Goal: Complete application form: Complete application form

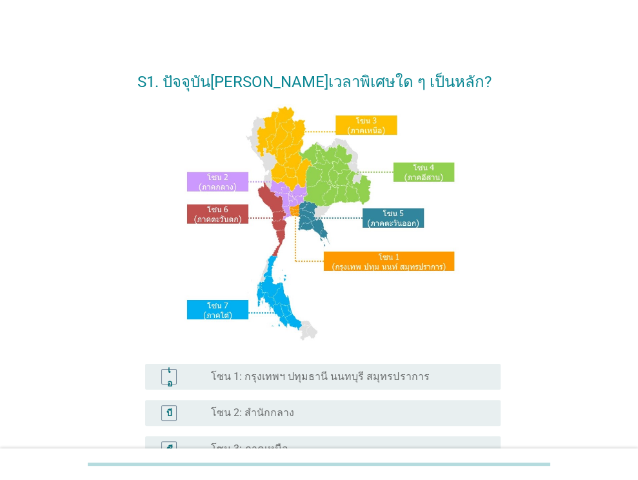
click at [301, 377] on font "โซน 1: กรุงเทพฯ ปทุมธานี นนทบุรี สมุทรปราการ" at bounding box center [320, 376] width 218 height 12
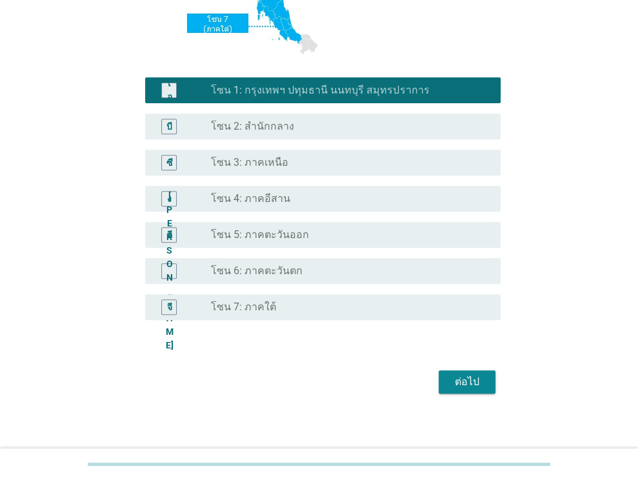
scroll to position [292, 0]
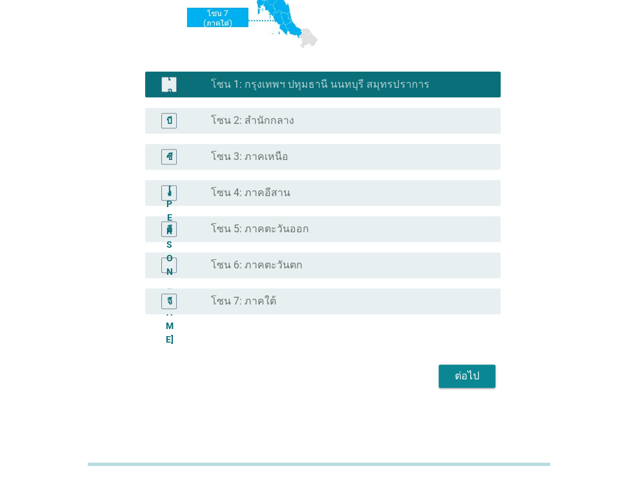
click at [454, 383] on div "ต่อไป" at bounding box center [467, 375] width 36 height 15
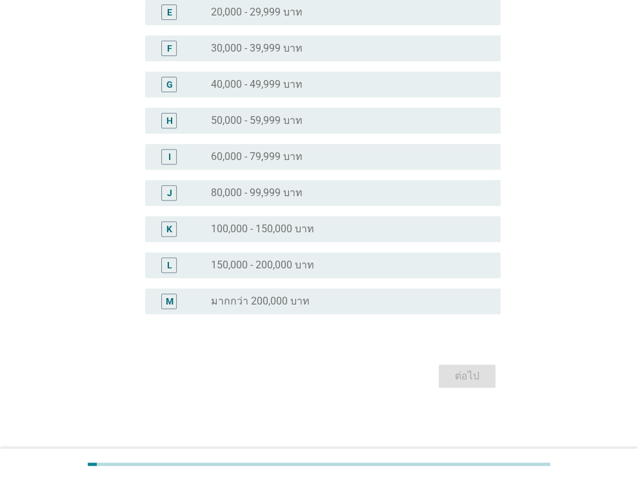
scroll to position [0, 0]
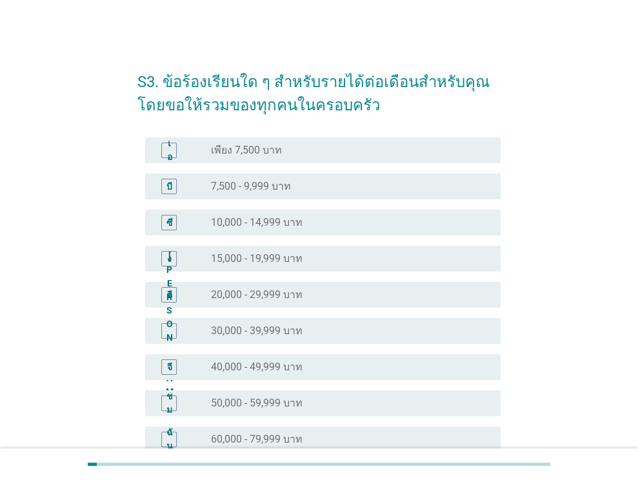
click at [340, 263] on div "ปุ่มวิทยุ[PERSON_NAME]เลือก 15,000 - 19,999 บาท" at bounding box center [345, 258] width 269 height 13
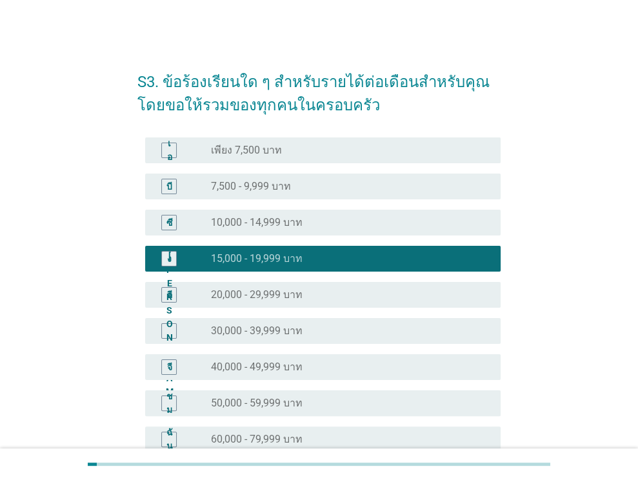
scroll to position [283, 0]
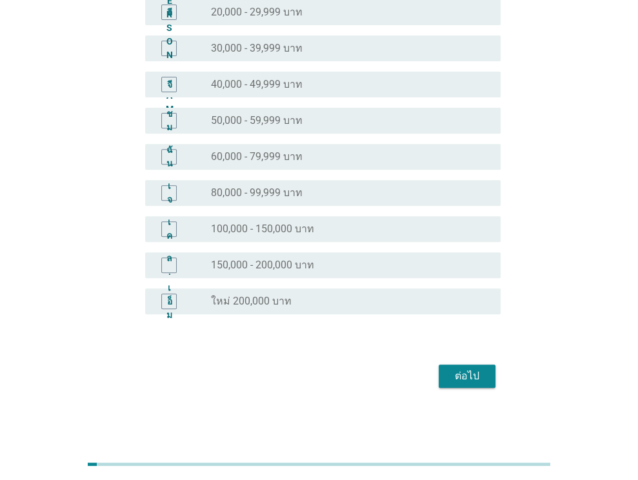
click at [459, 374] on font "ต่อไป" at bounding box center [467, 376] width 25 height 12
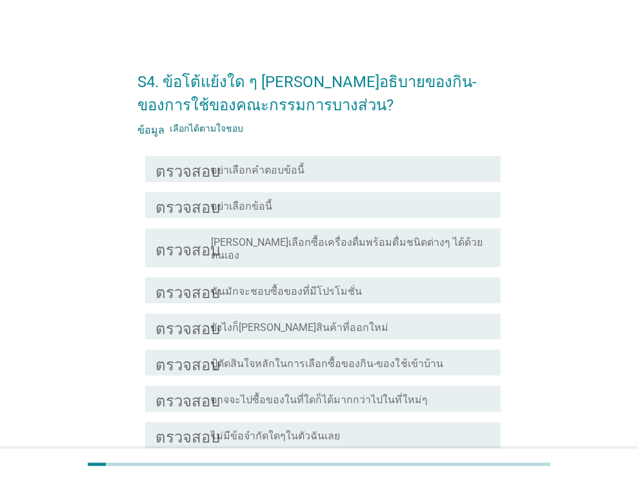
click at [390, 417] on div "ตรวจสอบ โครงร่างกล่องกาเครื่องหมายว่าง ไม่มีข้อจำกัดใดๆในตัวฉันเลย" at bounding box center [318, 435] width 363 height 36
click at [395, 427] on div "โครงร่างกล่องกาเครื่องหมายว่าง ไม่มีข้อจำกัดใดๆในตัวฉันเลย" at bounding box center [350, 434] width 279 height 15
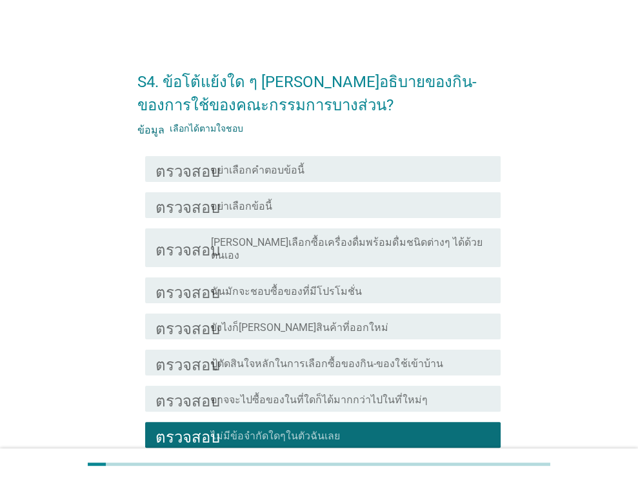
scroll to position [105, 0]
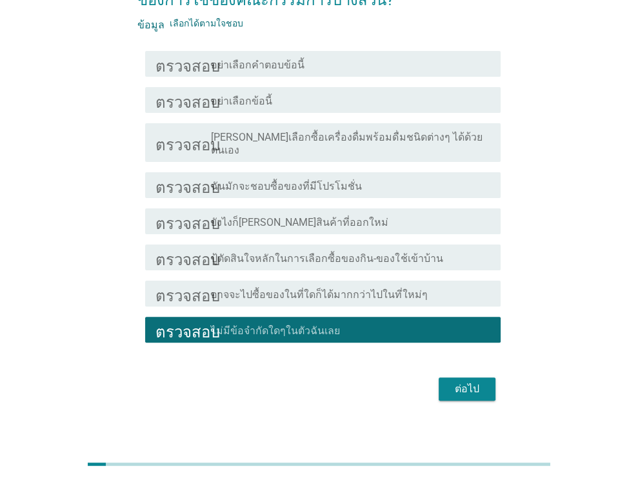
click at [466, 383] on font "ต่อไป" at bounding box center [467, 389] width 25 height 12
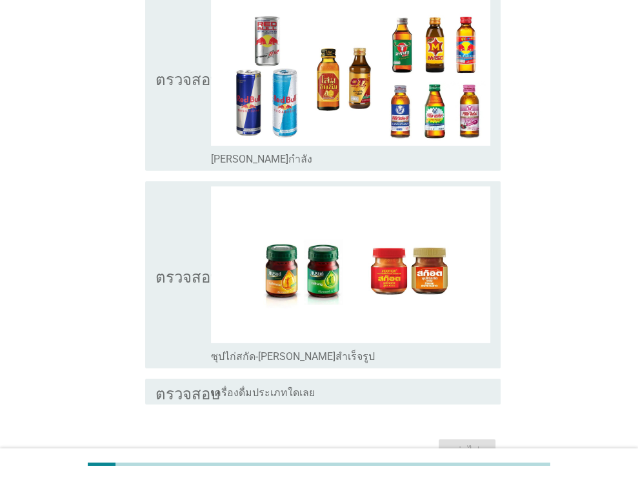
scroll to position [2637, 0]
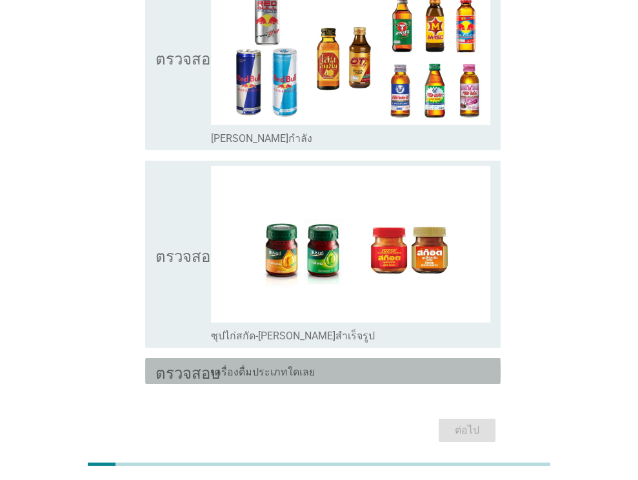
click at [334, 363] on div "โครงร่างกล่องกาเครื่องหมายว่าง เครื่องดื่มประเภทใดเลย" at bounding box center [350, 370] width 279 height 15
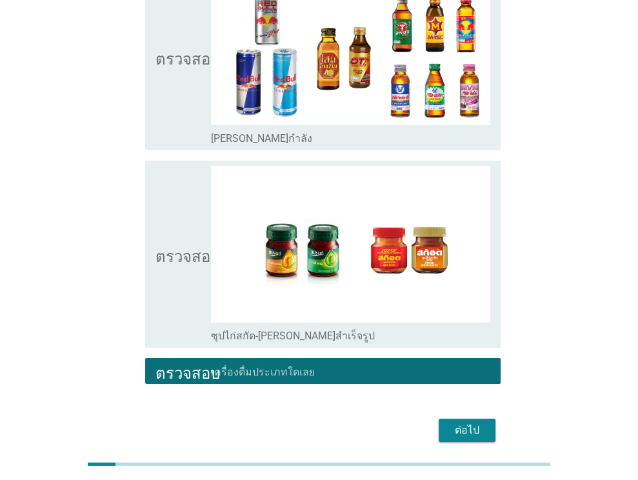
click at [449, 423] on div "ต่อไป" at bounding box center [467, 430] width 36 height 15
